Goal: Task Accomplishment & Management: Manage account settings

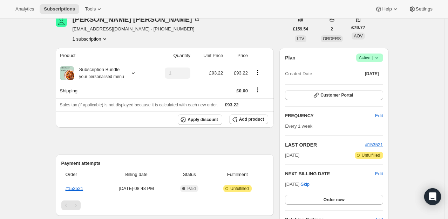
scroll to position [35, 0]
click at [380, 174] on span "Edit" at bounding box center [379, 174] width 8 height 7
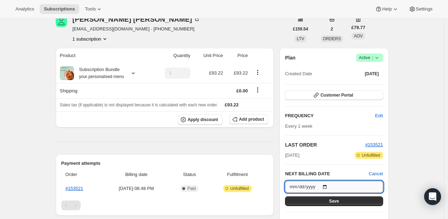
click at [327, 184] on input "2025-09-10" at bounding box center [334, 187] width 98 height 12
type input "2025-09-22"
click at [336, 201] on span "Save" at bounding box center [334, 202] width 10 height 6
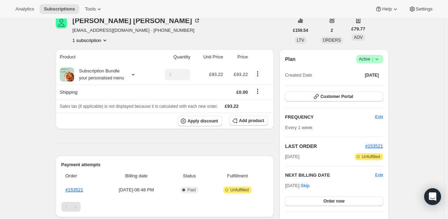
scroll to position [70, 0]
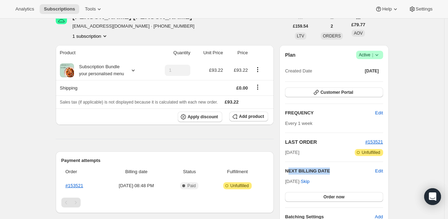
drag, startPoint x: 289, startPoint y: 170, endPoint x: 330, endPoint y: 172, distance: 41.4
click at [330, 172] on h2 "NEXT BILLING DATE" at bounding box center [330, 171] width 90 height 7
drag, startPoint x: 290, startPoint y: 183, endPoint x: 302, endPoint y: 183, distance: 12.6
click at [302, 183] on div "Plan Success Active | Created Date Sep 3, 2025 Customer Portal FREQUENCY Edit E…" at bounding box center [333, 135] width 109 height 181
click at [273, 141] on div "Product Quantity Unit Price Price Subscription Bundle your personalised menu 1 …" at bounding box center [165, 192] width 218 height 295
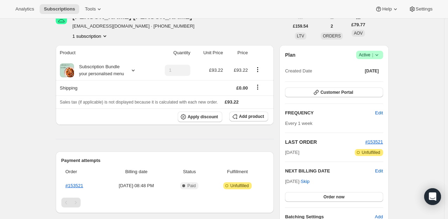
click at [310, 124] on span "Every 1 week" at bounding box center [298, 123] width 27 height 5
click at [381, 112] on span "Edit" at bounding box center [379, 113] width 8 height 7
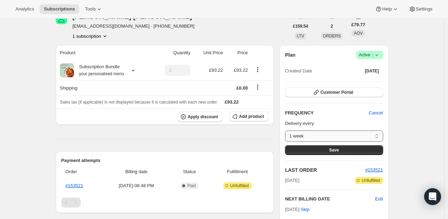
click at [363, 138] on select "1 week 2 weeks 3 weeks 4 weeks 5 weeks 6 weeks 7 weeks 8 weeks Custom..." at bounding box center [334, 136] width 98 height 11
click at [358, 151] on button "Save" at bounding box center [334, 150] width 98 height 10
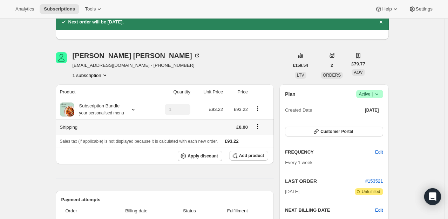
scroll to position [0, 0]
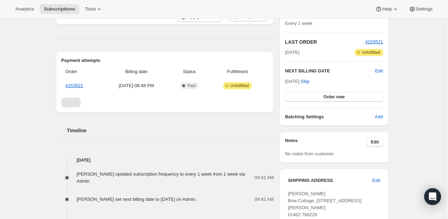
scroll to position [140, 0]
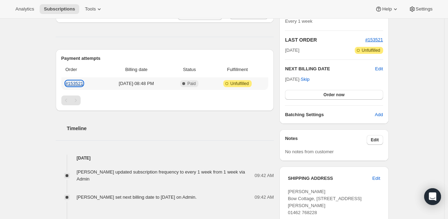
click at [78, 85] on link "#153521" at bounding box center [75, 83] width 18 height 5
